Goal: Information Seeking & Learning: Learn about a topic

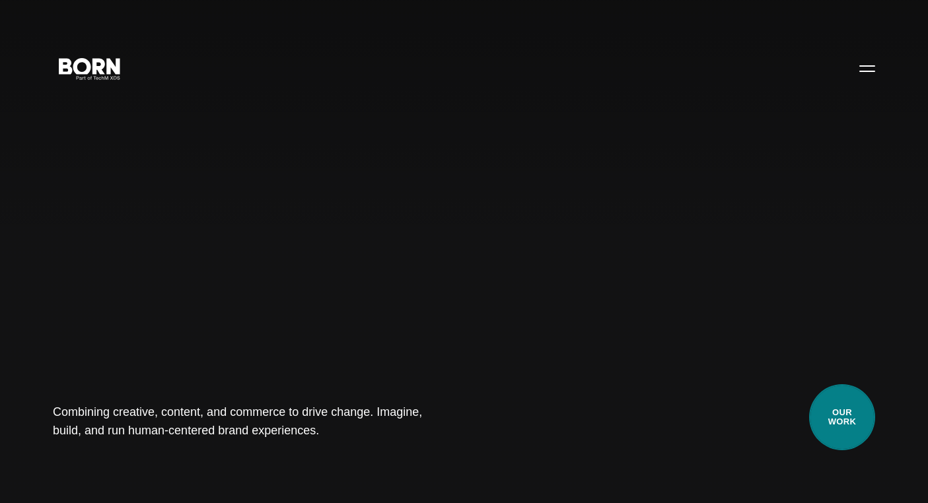
click at [861, 437] on link "Our Work" at bounding box center [842, 417] width 66 height 66
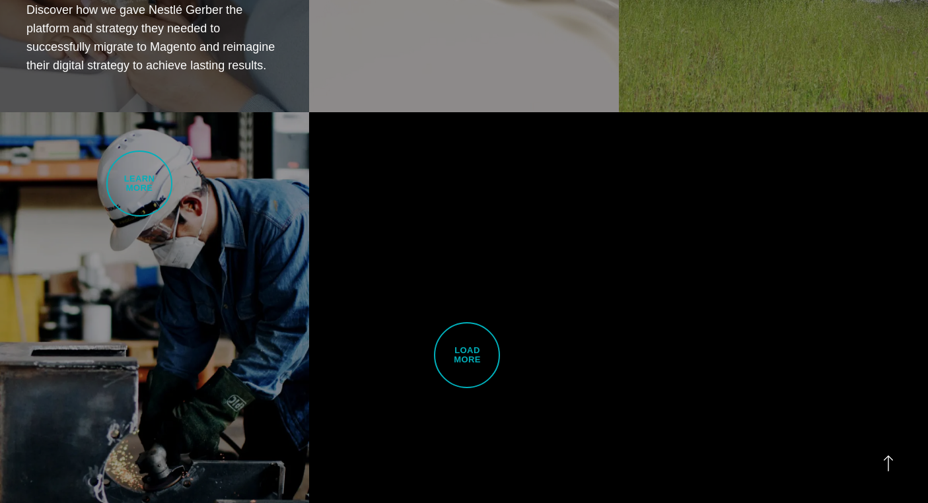
scroll to position [3169, 0]
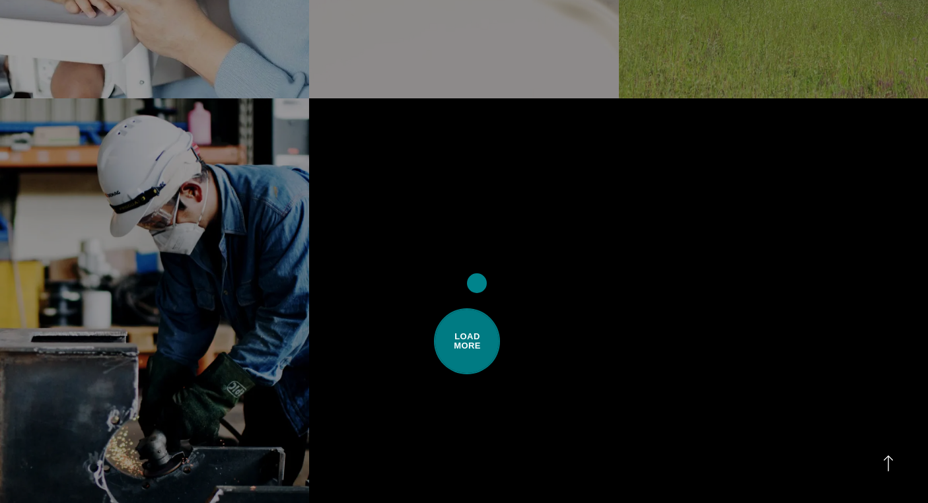
click at [477, 308] on span "Load More" at bounding box center [467, 341] width 66 height 66
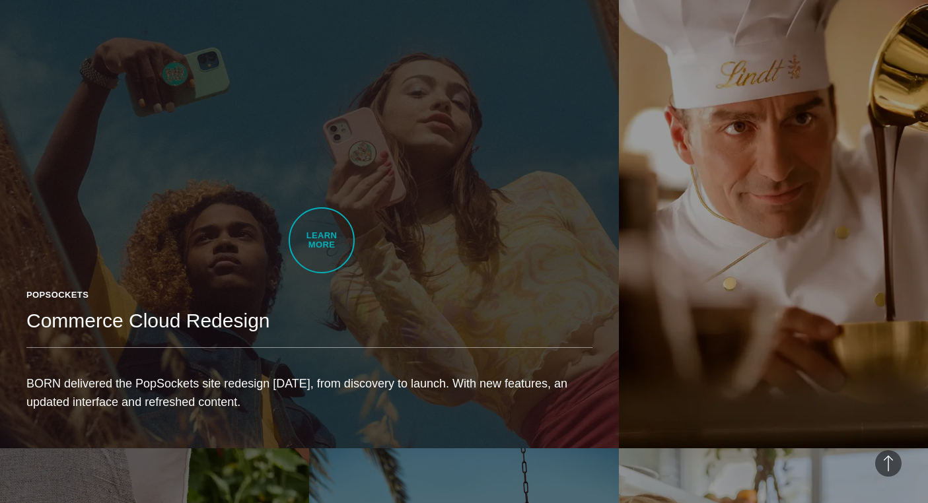
scroll to position [1844, 0]
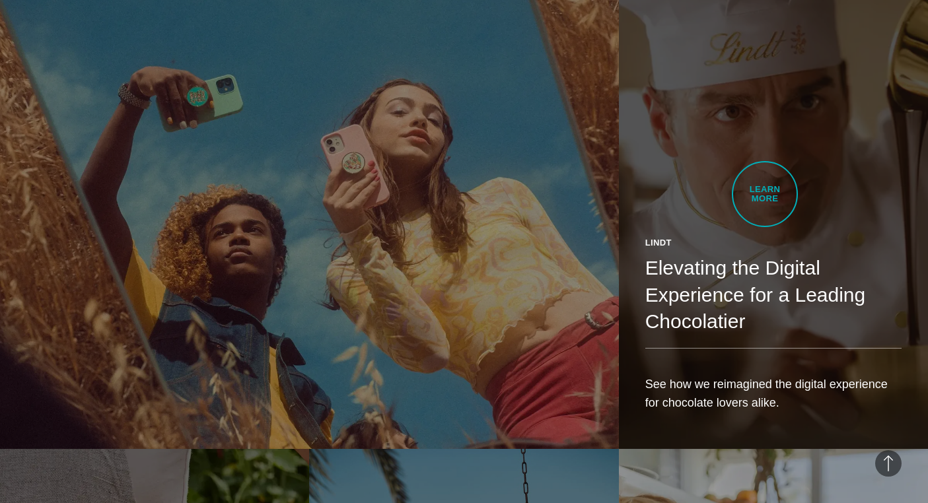
click at [765, 210] on div "Lindt Elevating the Digital Experience for a Leading Chocolatier See how we rei…" at bounding box center [773, 329] width 309 height 239
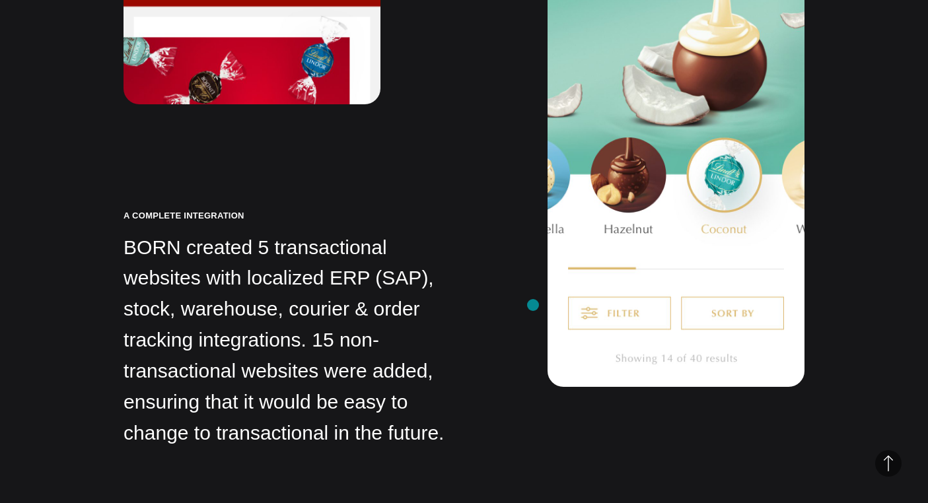
scroll to position [8368, 0]
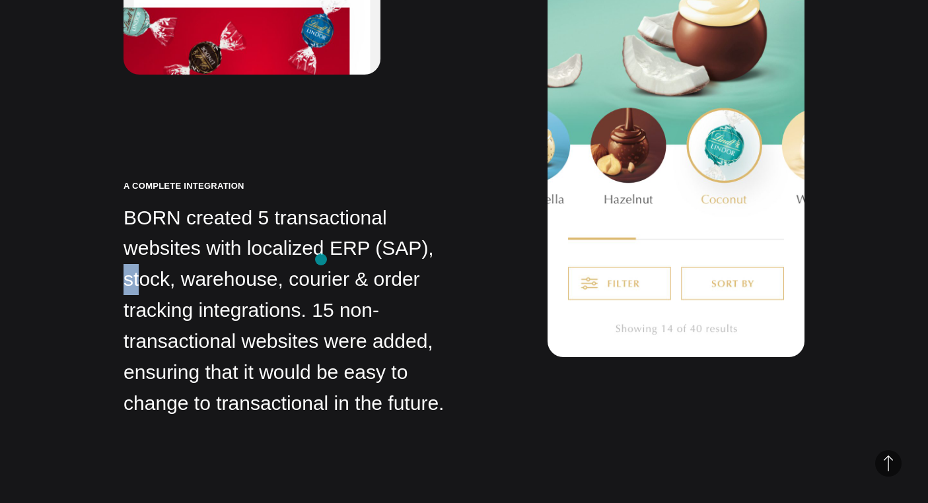
drag, startPoint x: 289, startPoint y: 262, endPoint x: 321, endPoint y: 260, distance: 31.8
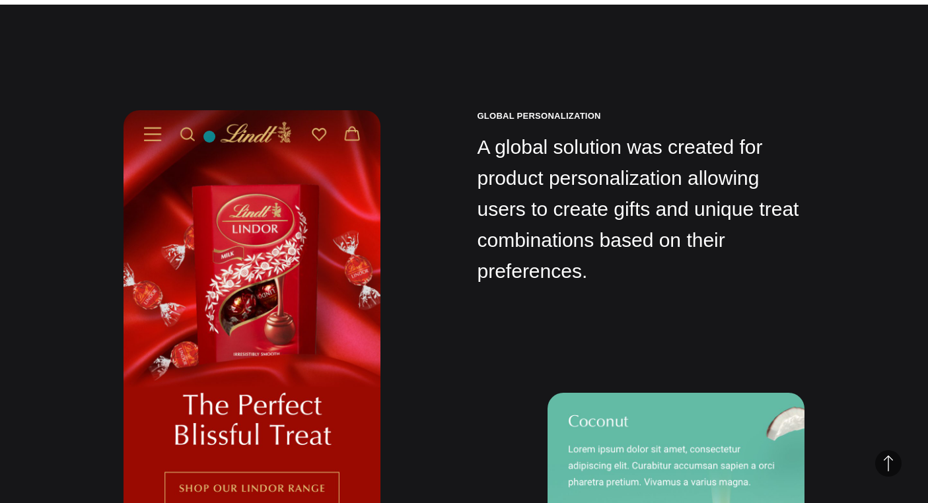
scroll to position [8359, 0]
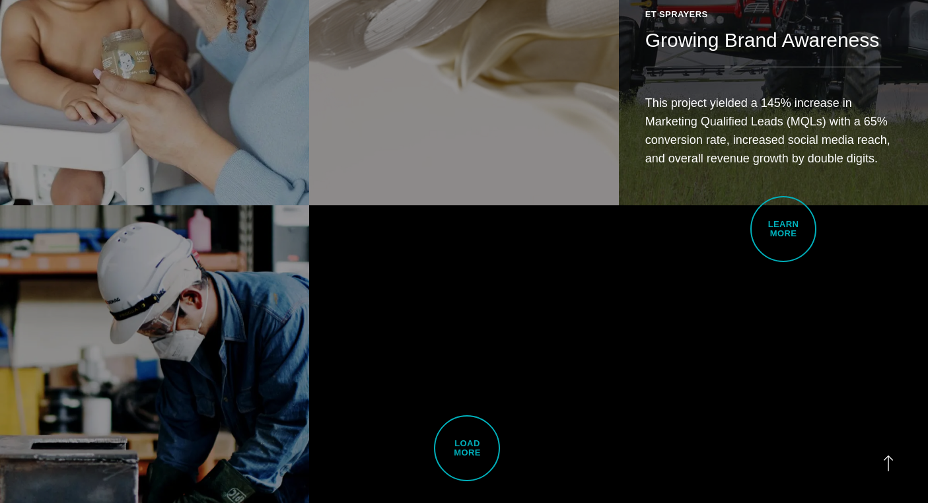
scroll to position [3395, 0]
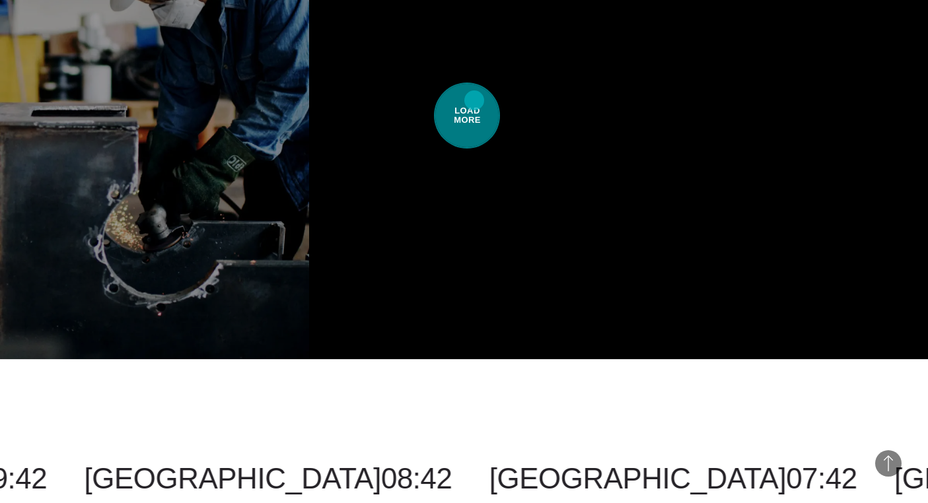
click at [477, 90] on span "Load More" at bounding box center [467, 116] width 66 height 66
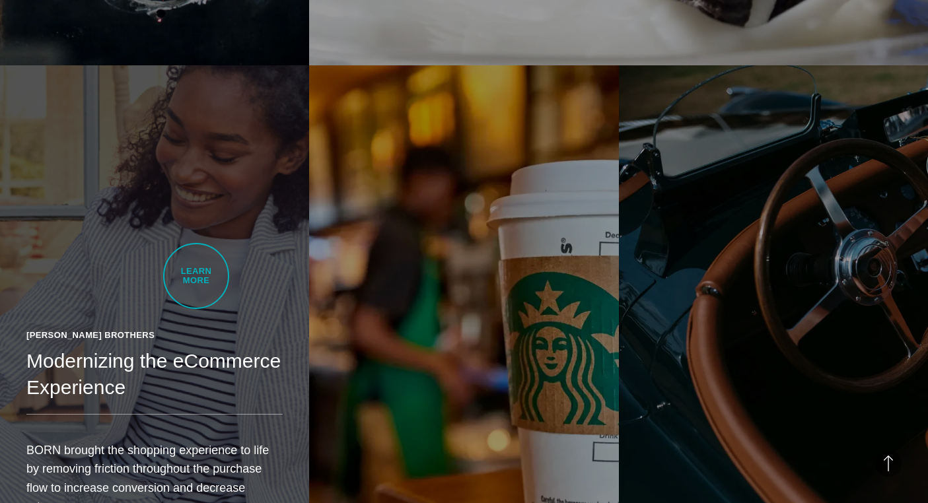
scroll to position [3718, 0]
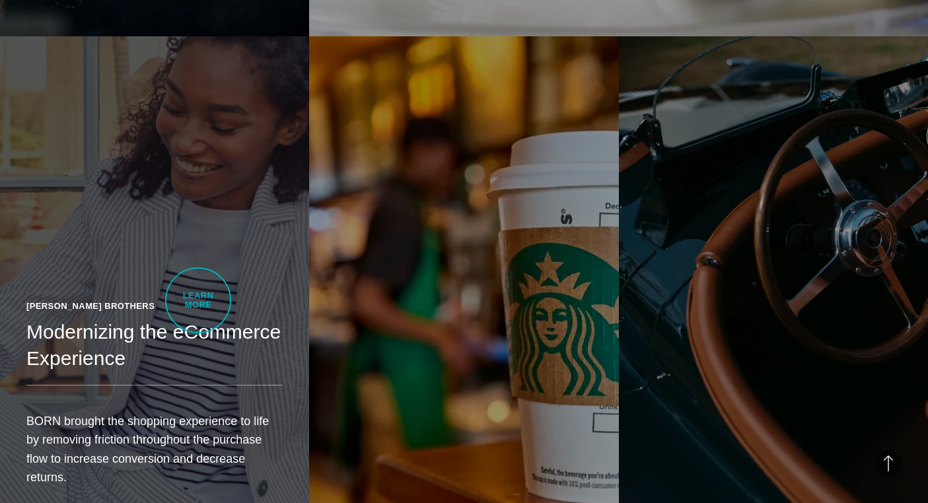
click at [199, 300] on div "[PERSON_NAME] Brothers" at bounding box center [154, 306] width 256 height 13
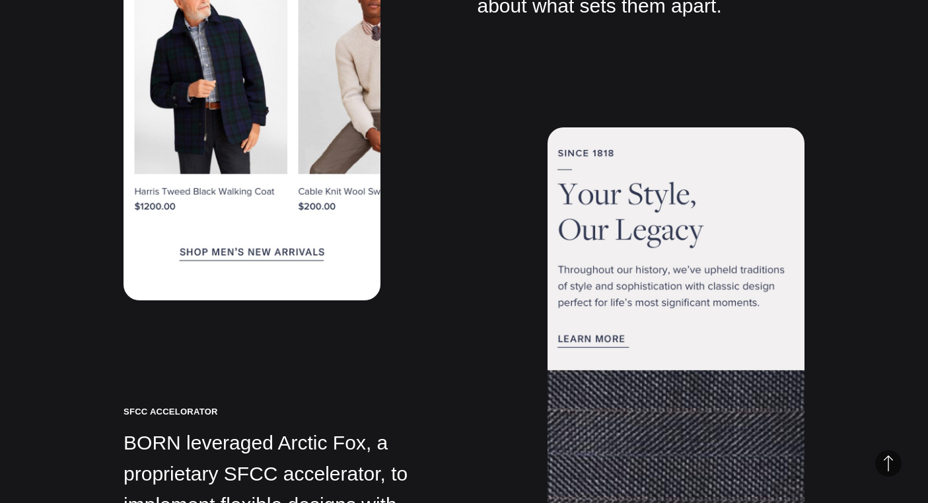
scroll to position [4552, 0]
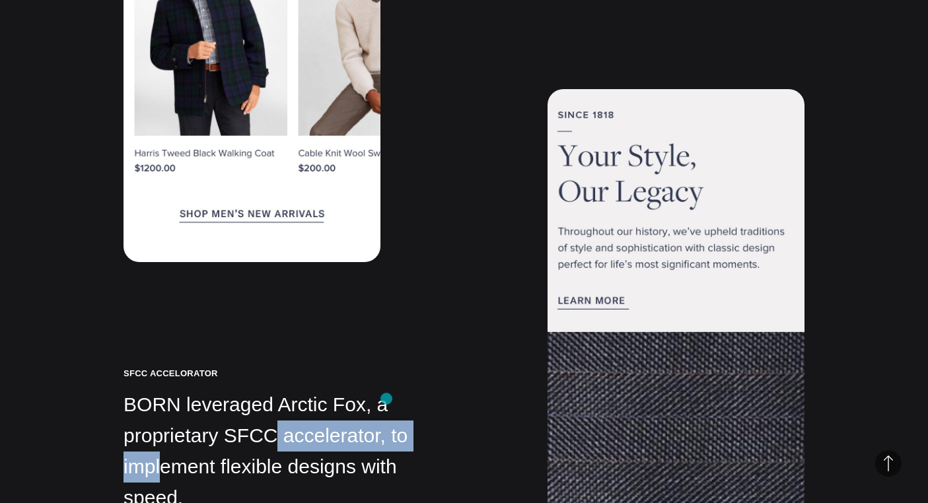
drag, startPoint x: 211, startPoint y: 392, endPoint x: 386, endPoint y: 399, distance: 175.8
click at [386, 399] on div "SFCC ACCELORATOR BORN leveraged Arctic Fox, a proprietary SFCC accelerator, to …" at bounding box center [287, 175] width 327 height 739
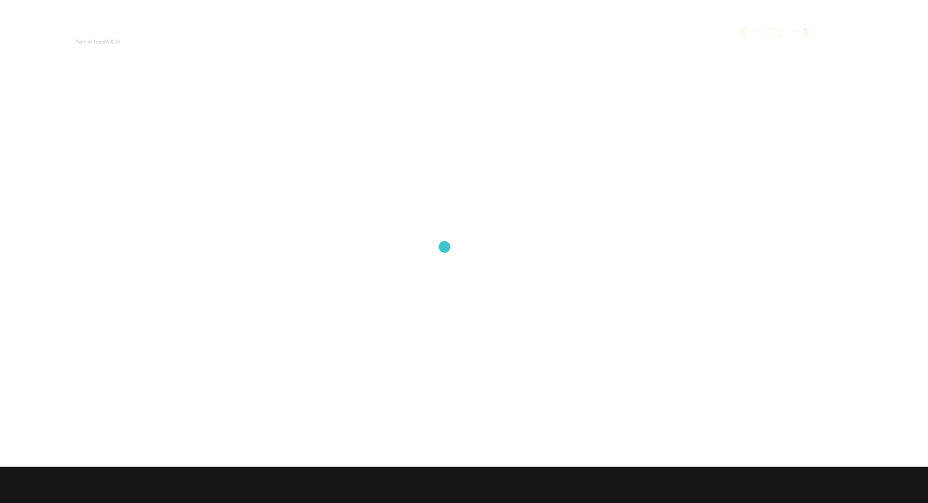
scroll to position [0, 0]
